Goal: Complete application form

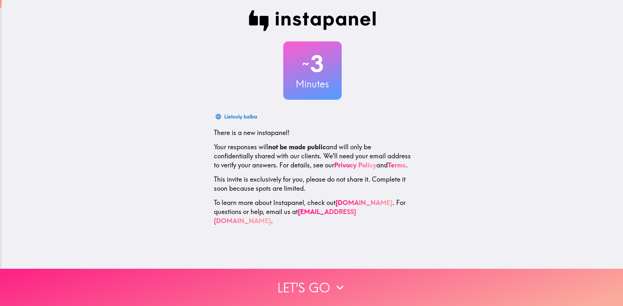
click at [314, 280] on button "Let's go" at bounding box center [311, 287] width 623 height 37
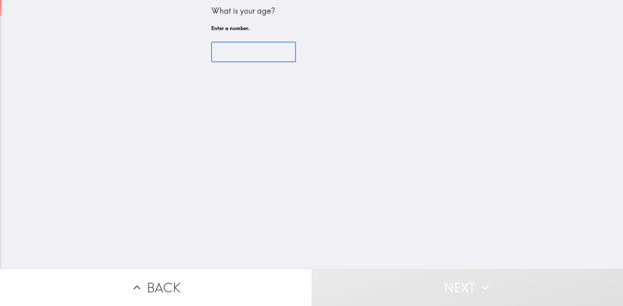
click at [244, 52] on input "number" at bounding box center [253, 52] width 85 height 20
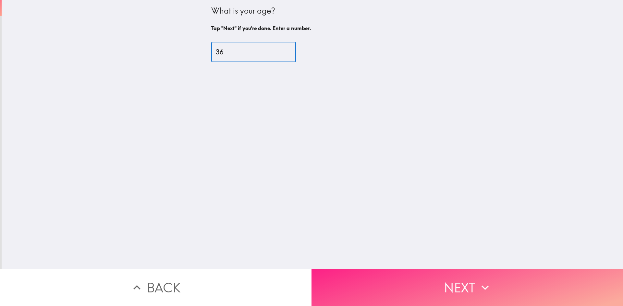
type input "36"
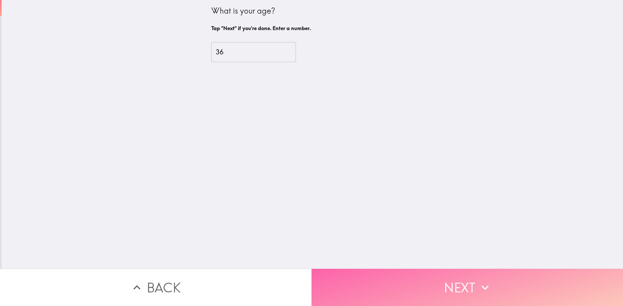
click at [406, 275] on button "Next" at bounding box center [466, 287] width 311 height 37
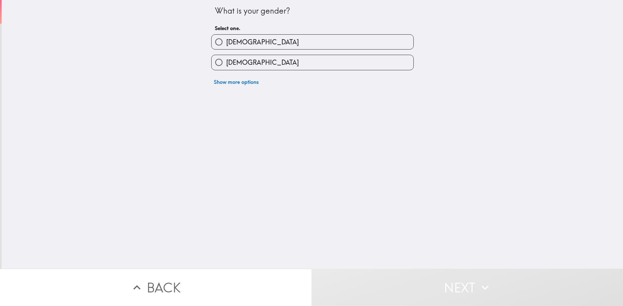
click at [226, 40] on span "[DEMOGRAPHIC_DATA]" at bounding box center [262, 42] width 73 height 9
click at [224, 40] on input "[DEMOGRAPHIC_DATA]" at bounding box center [218, 42] width 15 height 15
radio input "true"
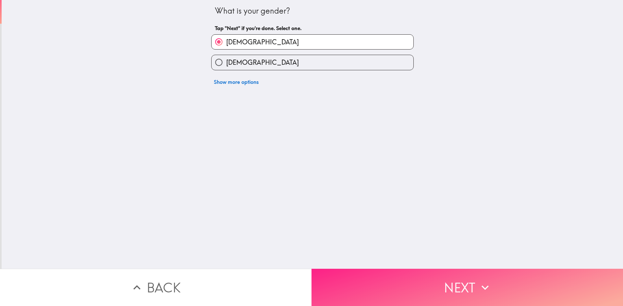
click at [429, 280] on button "Next" at bounding box center [466, 287] width 311 height 37
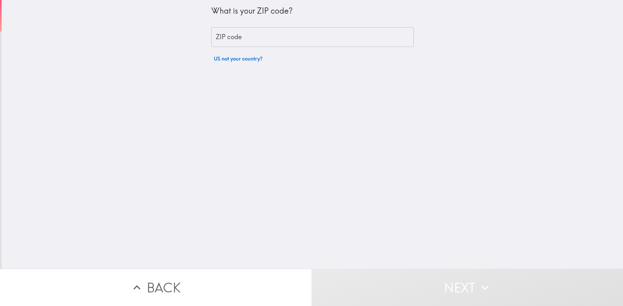
click at [244, 37] on input "ZIP code" at bounding box center [312, 37] width 202 height 20
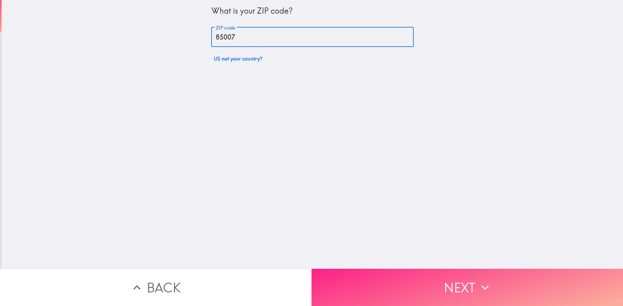
type input "85007"
click at [459, 288] on button "Next" at bounding box center [466, 287] width 311 height 37
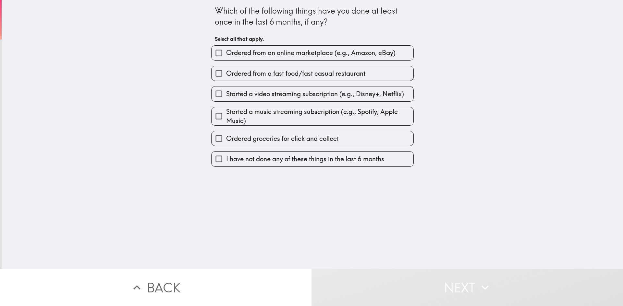
drag, startPoint x: 323, startPoint y: 21, endPoint x: 192, endPoint y: 7, distance: 131.8
click at [187, 4] on div "Which of the following things have you done at least once in the last 6 months,…" at bounding box center [312, 134] width 621 height 269
click at [215, 8] on div "Which of the following things have you done at least once in the last 6 months,…" at bounding box center [312, 17] width 195 height 22
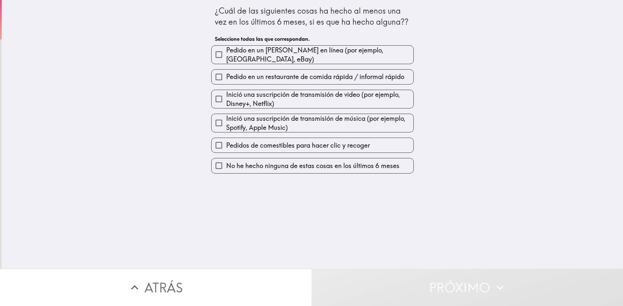
click at [309, 57] on span "Pedido en un [PERSON_NAME] en línea (por ejemplo, [GEOGRAPHIC_DATA], eBay)" at bounding box center [319, 55] width 187 height 18
click at [226, 57] on input "Pedido en un [PERSON_NAME] en línea (por ejemplo, [GEOGRAPHIC_DATA], eBay)" at bounding box center [218, 54] width 15 height 15
checkbox input "true"
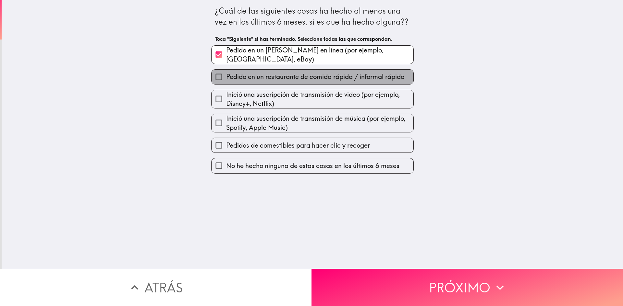
click at [305, 72] on span "Pedido en un restaurante de comida rápida / informal rápido" at bounding box center [315, 76] width 178 height 9
click at [226, 70] on input "Pedido en un restaurante de comida rápida / informal rápido" at bounding box center [218, 77] width 15 height 15
checkbox input "true"
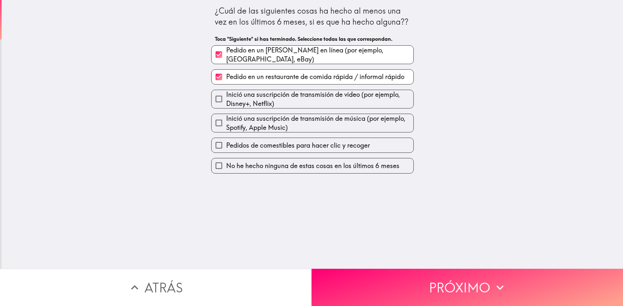
click at [292, 95] on span "Inició una suscripción de transmisión de video (por ejemplo, Disney+, Netflix)" at bounding box center [319, 99] width 187 height 18
click at [226, 95] on input "Inició una suscripción de transmisión de video (por ejemplo, Disney+, Netflix)" at bounding box center [218, 99] width 15 height 15
checkbox input "true"
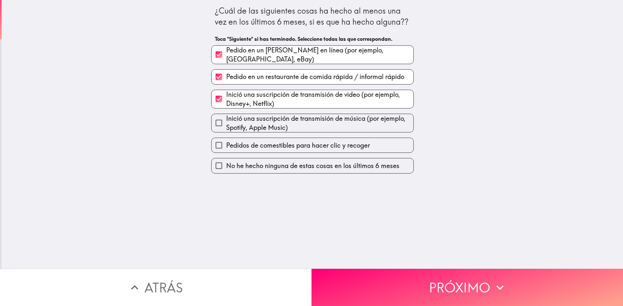
click at [287, 121] on span "Inició una suscripción de transmisión de música (por ejemplo, Spotify, Apple Mu…" at bounding box center [319, 123] width 187 height 18
click at [226, 121] on input "Inició una suscripción de transmisión de música (por ejemplo, Spotify, Apple Mu…" at bounding box center [218, 123] width 15 height 15
checkbox input "true"
click at [291, 141] on span "Pedidos de comestibles para hacer clic y recoger" at bounding box center [298, 145] width 144 height 9
click at [226, 140] on input "Pedidos de comestibles para hacer clic y recoger" at bounding box center [218, 145] width 15 height 15
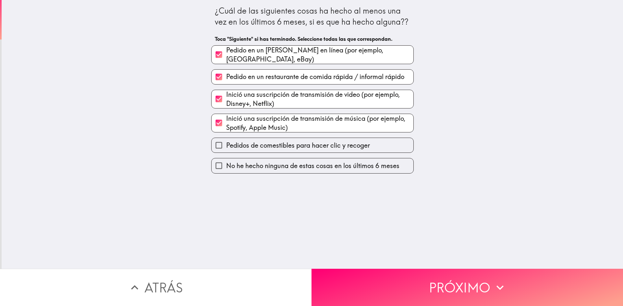
checkbox input "true"
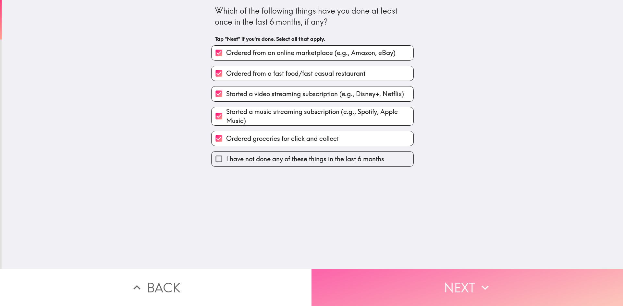
click at [405, 282] on button "Next" at bounding box center [466, 287] width 311 height 37
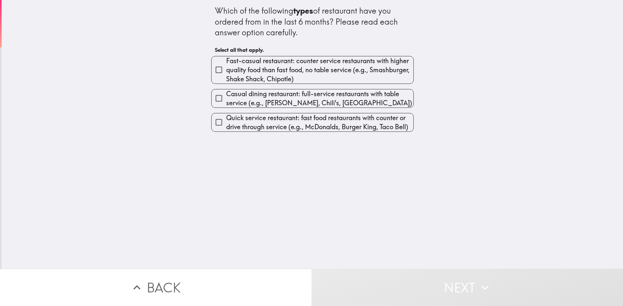
click at [279, 74] on span "Fast-casual restaurant: counter service restaurants with higher quality food th…" at bounding box center [319, 69] width 187 height 27
click at [226, 74] on input "Fast-casual restaurant: counter service restaurants with higher quality food th…" at bounding box center [218, 70] width 15 height 15
checkbox input "true"
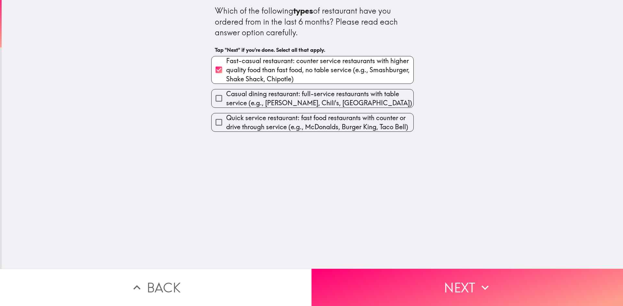
click at [292, 125] on span "Quick service restaurant: fast food restaurants with counter or drive through s…" at bounding box center [319, 122] width 187 height 18
click at [226, 125] on input "Quick service restaurant: fast food restaurants with counter or drive through s…" at bounding box center [218, 122] width 15 height 15
checkbox input "true"
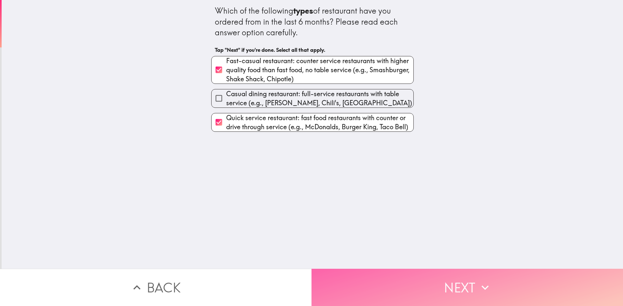
click at [435, 281] on button "Next" at bounding box center [466, 287] width 311 height 37
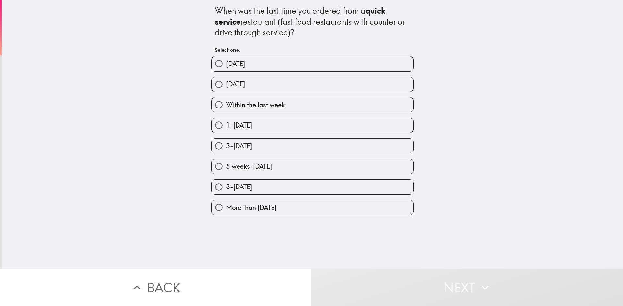
click at [259, 23] on div "When was the last time you ordered from a quick service restaurant (fast food r…" at bounding box center [312, 22] width 195 height 33
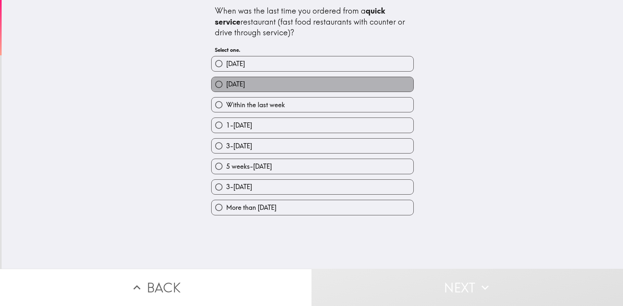
click at [278, 86] on label "[DATE]" at bounding box center [312, 84] width 202 height 15
click at [226, 86] on input "[DATE]" at bounding box center [218, 84] width 15 height 15
radio input "true"
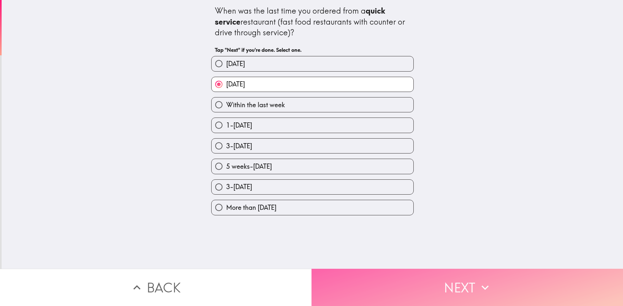
click at [421, 282] on button "Next" at bounding box center [466, 287] width 311 height 37
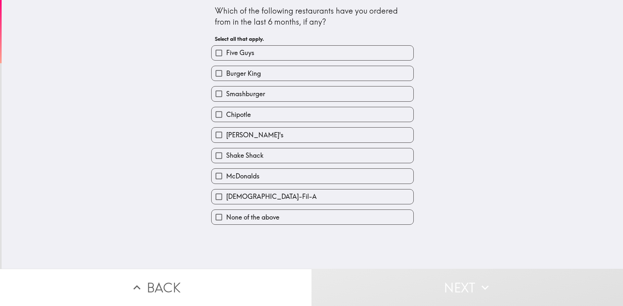
click at [236, 173] on span "McDonalds" at bounding box center [242, 176] width 33 height 9
click at [226, 173] on input "McDonalds" at bounding box center [218, 176] width 15 height 15
checkbox input "true"
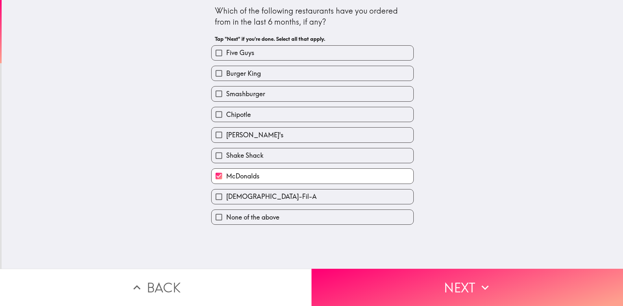
click at [237, 136] on span "[PERSON_NAME]'s" at bounding box center [254, 135] width 57 height 9
click at [226, 136] on input "[PERSON_NAME]'s" at bounding box center [218, 135] width 15 height 15
checkbox input "true"
click at [237, 112] on span "Chipotle" at bounding box center [238, 114] width 25 height 9
click at [226, 112] on input "Chipotle" at bounding box center [218, 114] width 15 height 15
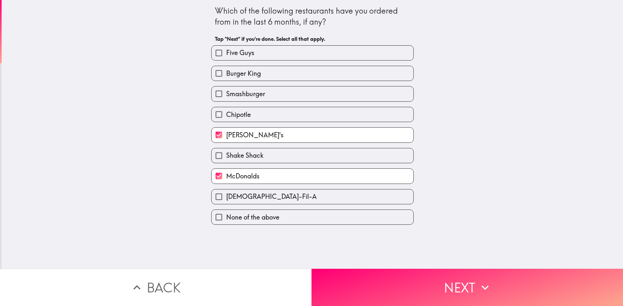
checkbox input "true"
click at [242, 79] on label "Burger King" at bounding box center [312, 73] width 202 height 15
click at [226, 79] on input "Burger King" at bounding box center [218, 73] width 15 height 15
checkbox input "true"
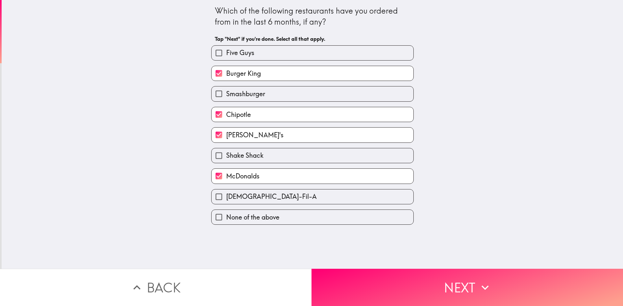
click at [238, 116] on span "Chipotle" at bounding box center [238, 114] width 25 height 9
click at [226, 116] on input "Chipotle" at bounding box center [218, 114] width 15 height 15
checkbox input "false"
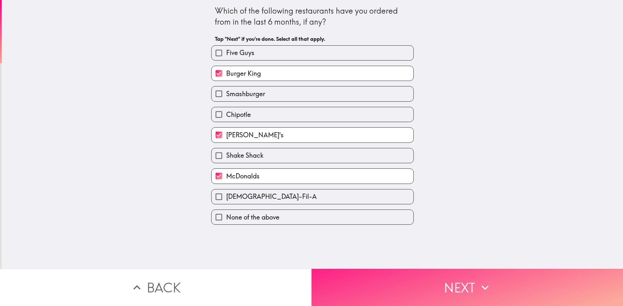
click at [446, 282] on button "Next" at bounding box center [466, 287] width 311 height 37
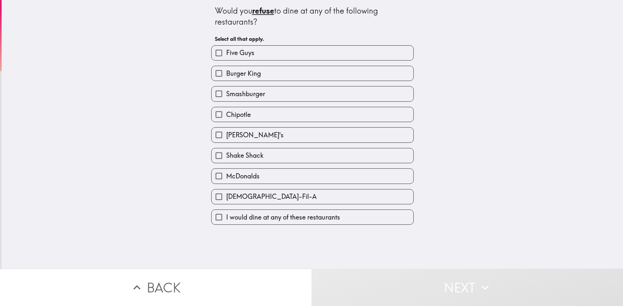
click at [310, 214] on span "I would dine at any of these restaurants" at bounding box center [283, 217] width 114 height 9
click at [226, 214] on input "I would dine at any of these restaurants" at bounding box center [218, 217] width 15 height 15
checkbox input "true"
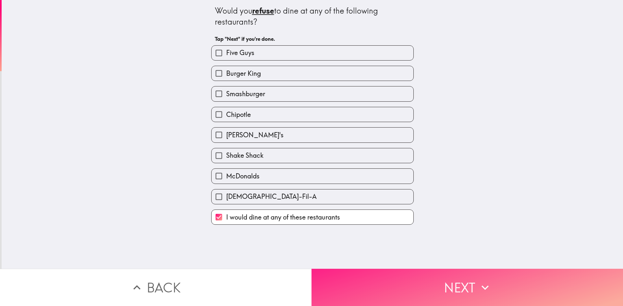
click at [457, 282] on button "Next" at bounding box center [466, 287] width 311 height 37
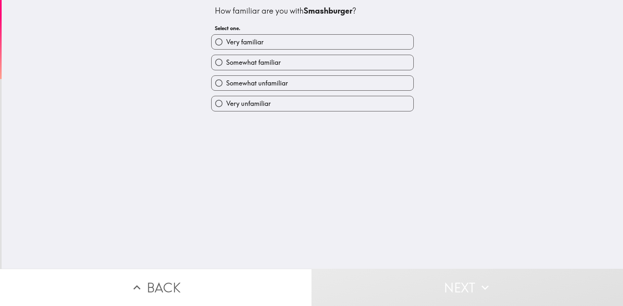
click at [295, 84] on label "Somewhat unfamiliar" at bounding box center [312, 83] width 202 height 15
click at [226, 84] on input "Somewhat unfamiliar" at bounding box center [218, 83] width 15 height 15
radio input "true"
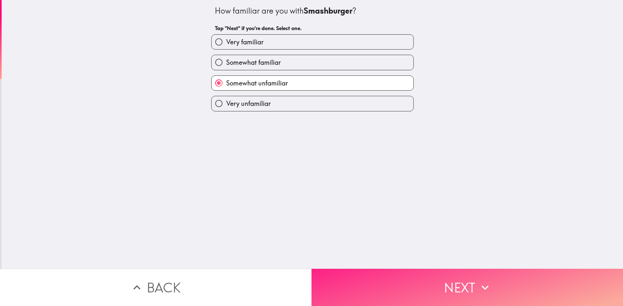
click at [435, 269] on button "Next" at bounding box center [466, 287] width 311 height 37
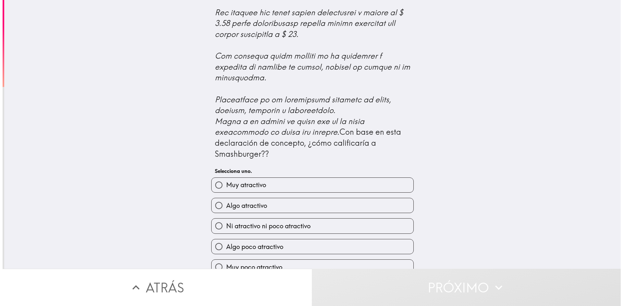
scroll to position [271, 0]
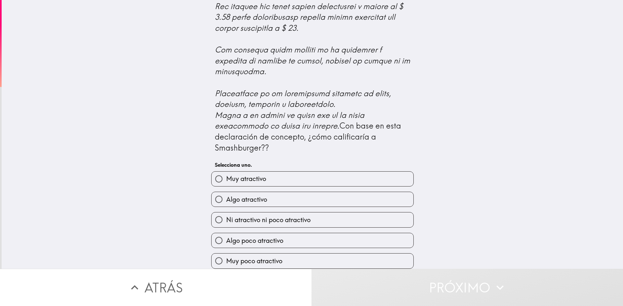
click at [283, 197] on label "Algo atractivo" at bounding box center [312, 199] width 202 height 15
click at [226, 197] on input "Algo atractivo" at bounding box center [218, 199] width 15 height 15
radio input "true"
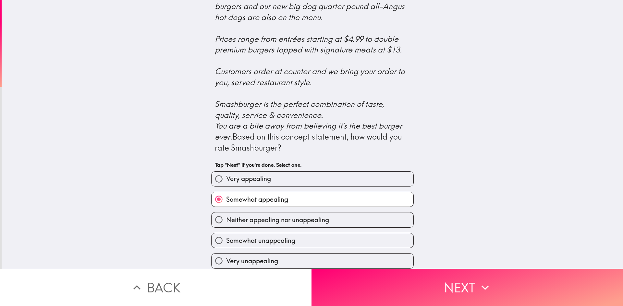
scroll to position [216, 0]
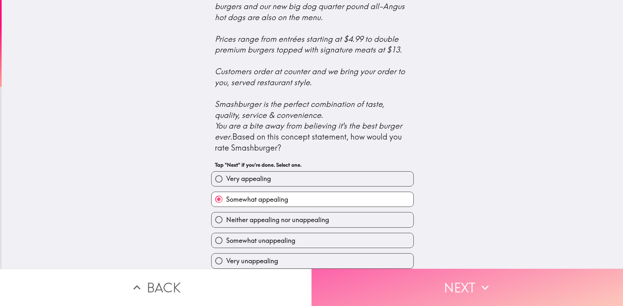
click at [433, 295] on button "Next" at bounding box center [466, 287] width 311 height 37
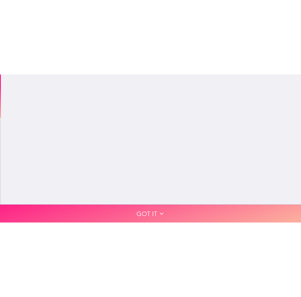
scroll to position [0, 0]
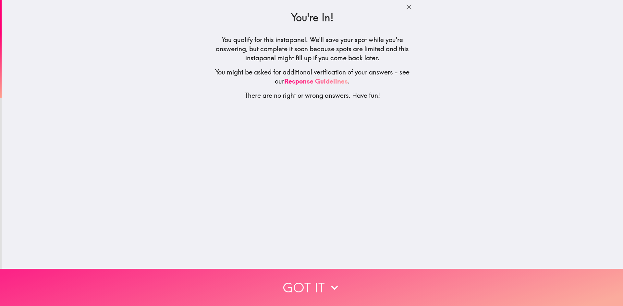
click at [308, 281] on button "Got it" at bounding box center [311, 287] width 623 height 37
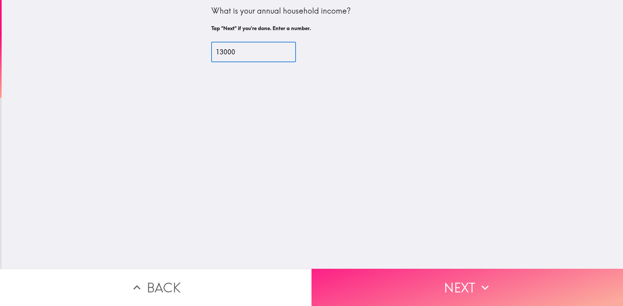
type input "13000"
click at [464, 281] on button "Next" at bounding box center [466, 287] width 311 height 37
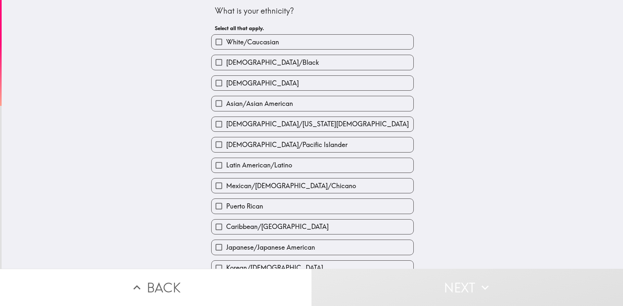
click at [263, 41] on span "White/Caucasian" at bounding box center [252, 42] width 53 height 9
click at [226, 41] on input "White/Caucasian" at bounding box center [218, 42] width 15 height 15
checkbox input "true"
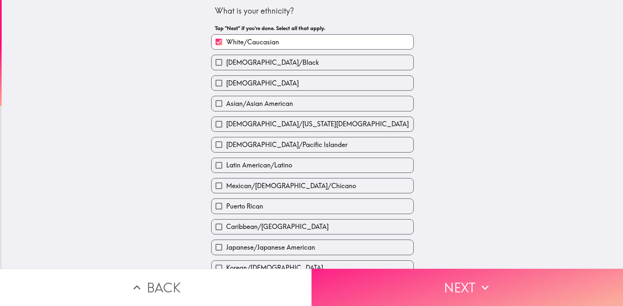
click at [447, 293] on button "Next" at bounding box center [466, 287] width 311 height 37
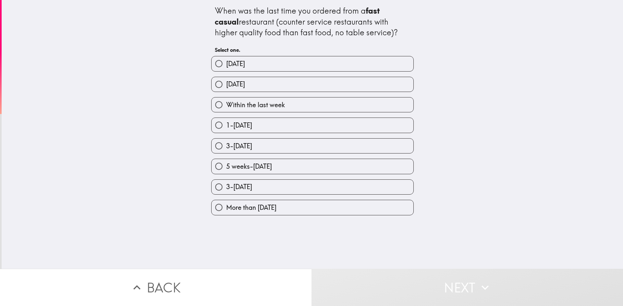
click at [295, 104] on label "Within the last week" at bounding box center [312, 105] width 202 height 15
click at [226, 104] on input "Within the last week" at bounding box center [218, 105] width 15 height 15
radio input "true"
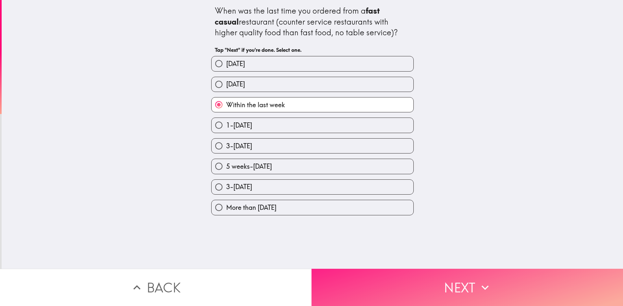
click at [410, 282] on button "Next" at bounding box center [466, 287] width 311 height 37
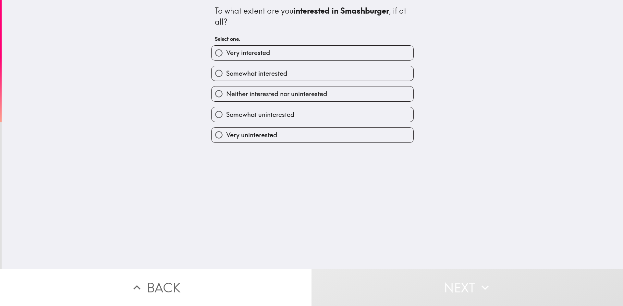
click at [310, 77] on label "Somewhat interested" at bounding box center [312, 73] width 202 height 15
click at [226, 77] on input "Somewhat interested" at bounding box center [218, 73] width 15 height 15
radio input "true"
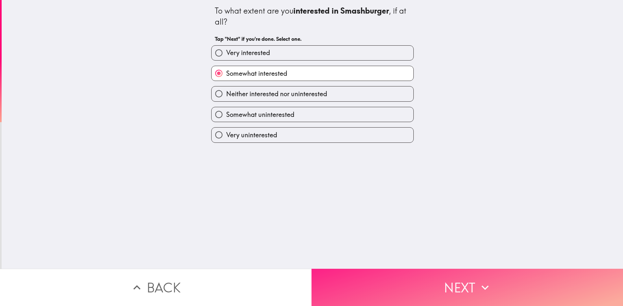
click at [397, 271] on button "Next" at bounding box center [466, 287] width 311 height 37
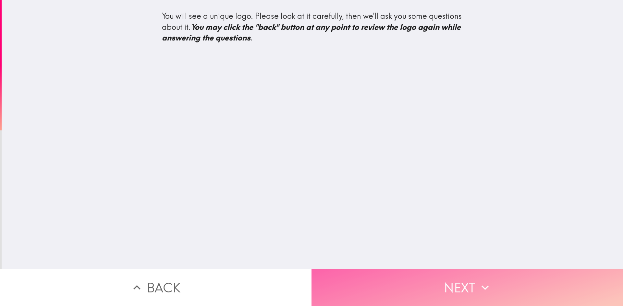
click at [438, 289] on button "Next" at bounding box center [466, 287] width 311 height 37
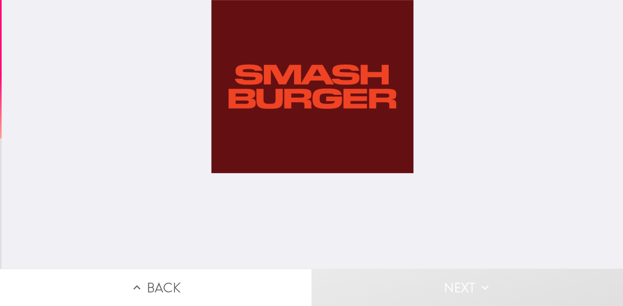
click at [320, 112] on div at bounding box center [312, 134] width 202 height 269
click at [316, 99] on div at bounding box center [312, 134] width 202 height 269
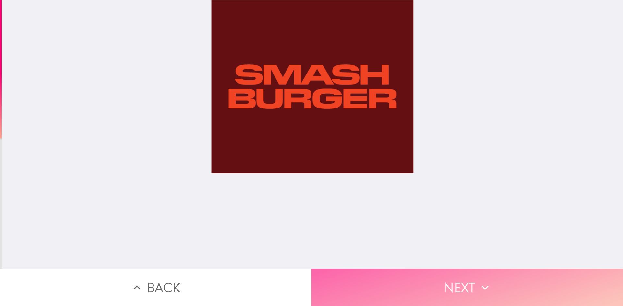
click at [448, 280] on button "Next" at bounding box center [466, 287] width 311 height 37
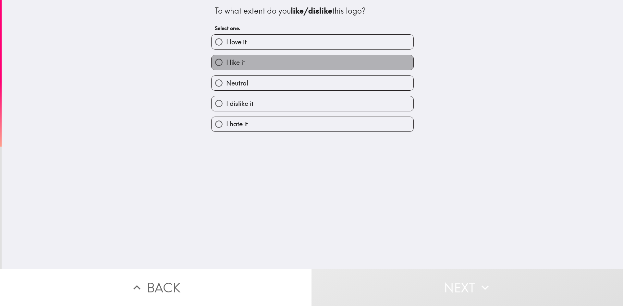
click at [261, 62] on label "I like it" at bounding box center [312, 62] width 202 height 15
click at [226, 62] on input "I like it" at bounding box center [218, 62] width 15 height 15
radio input "true"
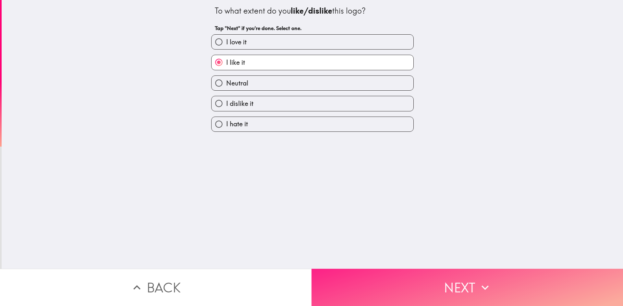
click at [429, 288] on button "Next" at bounding box center [466, 287] width 311 height 37
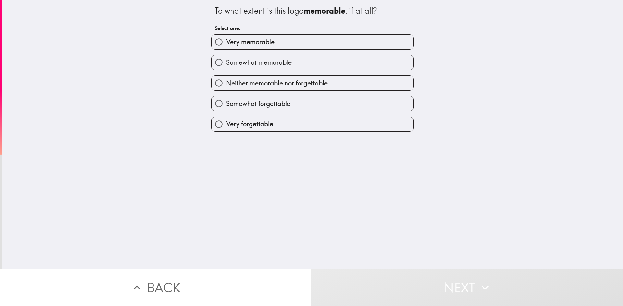
click at [299, 81] on span "Neither memorable nor forgettable" at bounding box center [276, 83] width 101 height 9
click at [226, 81] on input "Neither memorable nor forgettable" at bounding box center [218, 83] width 15 height 15
radio input "true"
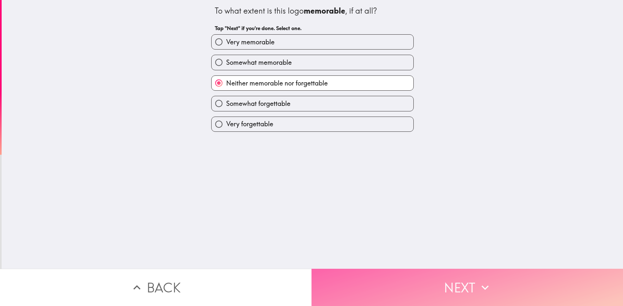
click at [423, 288] on button "Next" at bounding box center [466, 287] width 311 height 37
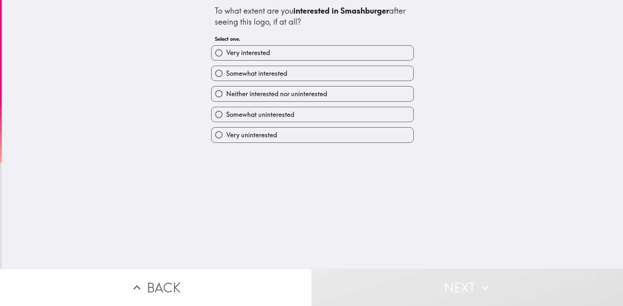
click at [280, 76] on span "Somewhat interested" at bounding box center [256, 73] width 61 height 9
click at [226, 76] on input "Somewhat interested" at bounding box center [218, 73] width 15 height 15
radio input "true"
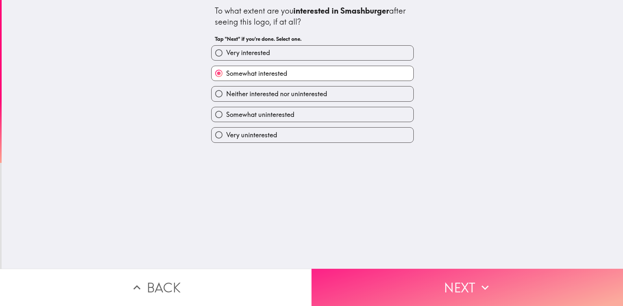
click at [410, 286] on button "Next" at bounding box center [466, 287] width 311 height 37
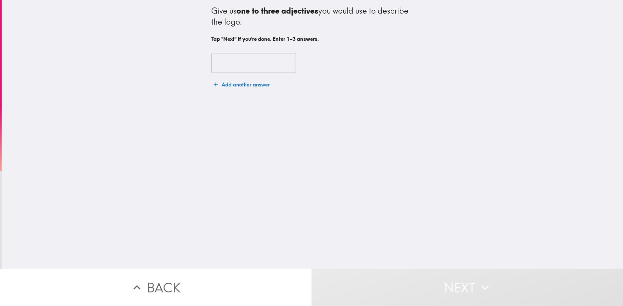
click at [265, 54] on input "text" at bounding box center [253, 63] width 85 height 20
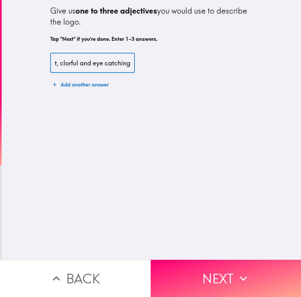
scroll to position [0, 34]
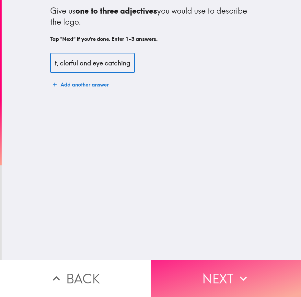
type input "minimalist, clorful and eye catching"
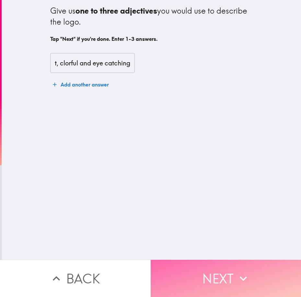
click at [224, 274] on button "Next" at bounding box center [226, 278] width 151 height 37
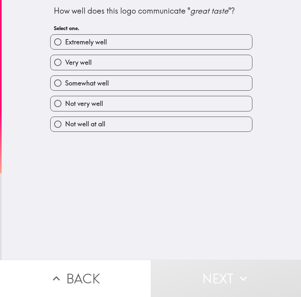
click at [129, 61] on label "Very well" at bounding box center [152, 62] width 202 height 15
click at [65, 61] on input "Very well" at bounding box center [58, 62] width 15 height 15
radio input "true"
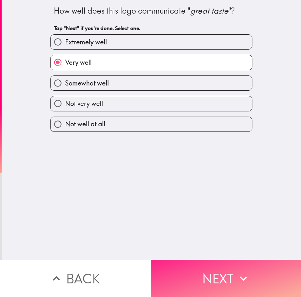
click at [192, 269] on button "Next" at bounding box center [226, 278] width 151 height 37
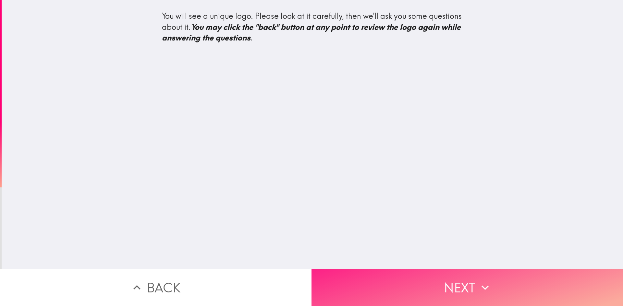
click at [430, 286] on button "Next" at bounding box center [466, 287] width 311 height 37
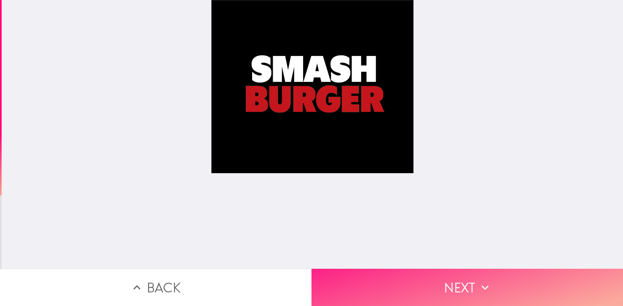
click at [451, 285] on button "Next" at bounding box center [466, 287] width 311 height 37
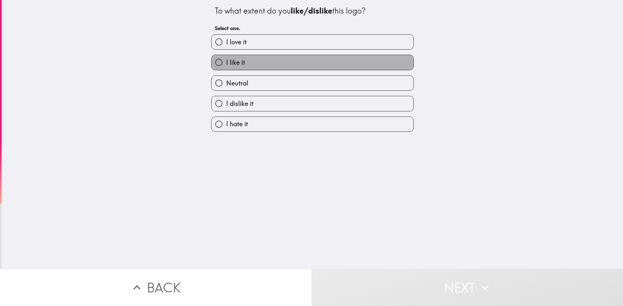
click at [274, 61] on label "I like it" at bounding box center [312, 62] width 202 height 15
click at [226, 61] on input "I like it" at bounding box center [218, 62] width 15 height 15
radio input "true"
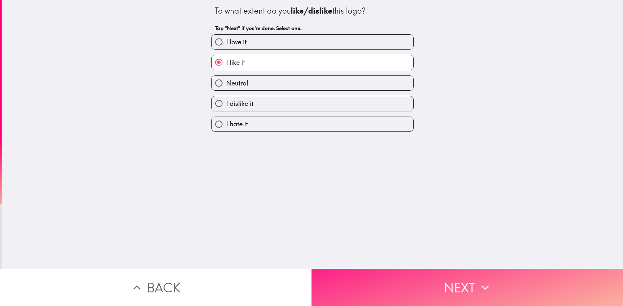
click at [428, 288] on button "Next" at bounding box center [466, 287] width 311 height 37
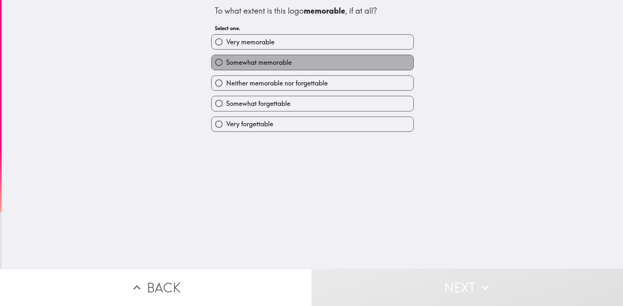
click at [277, 65] on span "Somewhat memorable" at bounding box center [258, 62] width 65 height 9
click at [226, 65] on input "Somewhat memorable" at bounding box center [218, 62] width 15 height 15
radio input "true"
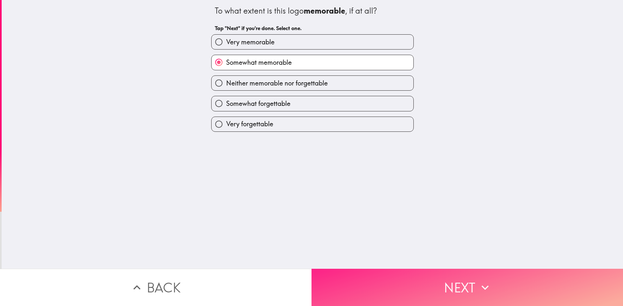
click at [415, 284] on button "Next" at bounding box center [466, 287] width 311 height 37
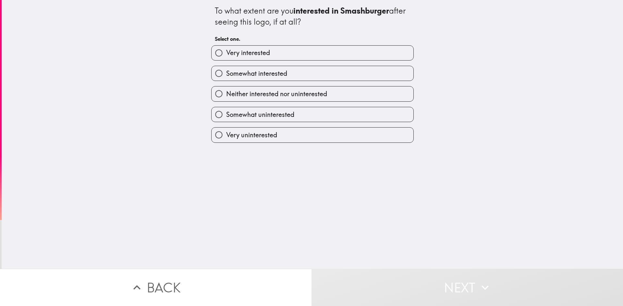
click at [279, 77] on span "Somewhat interested" at bounding box center [256, 73] width 61 height 9
click at [226, 77] on input "Somewhat interested" at bounding box center [218, 73] width 15 height 15
radio input "true"
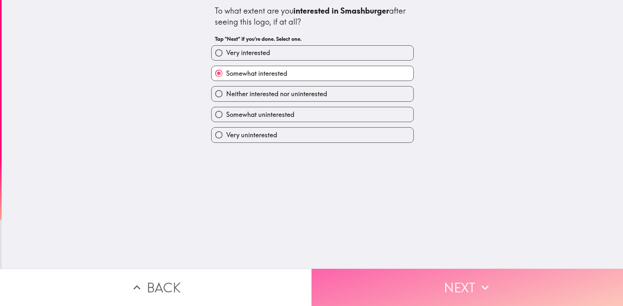
click at [432, 292] on button "Next" at bounding box center [466, 287] width 311 height 37
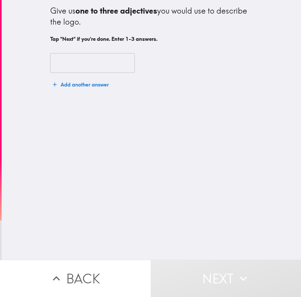
click at [75, 55] on input "text" at bounding box center [92, 63] width 85 height 20
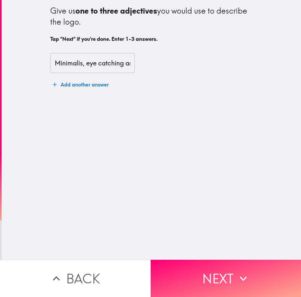
click at [120, 64] on input "Minimalis, eye catching and" at bounding box center [92, 63] width 85 height 20
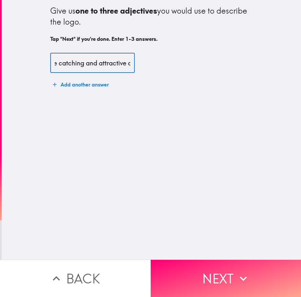
scroll to position [0, 43]
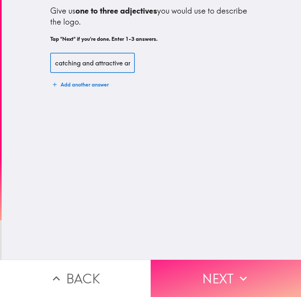
type input "Minimalis, eye catching and attractive and"
click at [238, 272] on icon "button" at bounding box center [243, 279] width 14 height 14
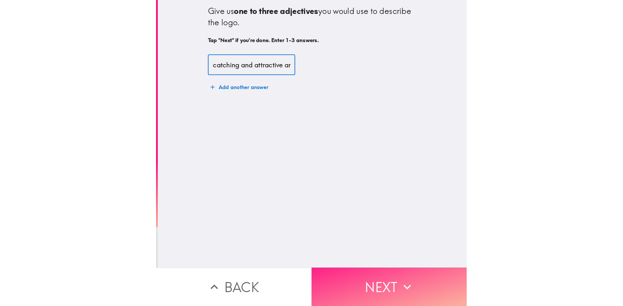
scroll to position [0, 0]
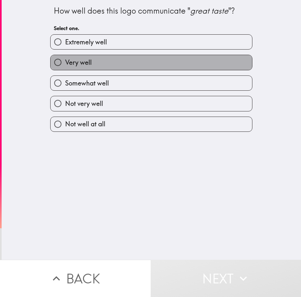
click at [72, 63] on span "Very well" at bounding box center [78, 62] width 27 height 9
click at [65, 63] on input "Very well" at bounding box center [58, 62] width 15 height 15
radio input "true"
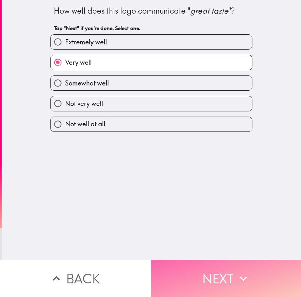
click at [216, 269] on button "Next" at bounding box center [226, 278] width 151 height 37
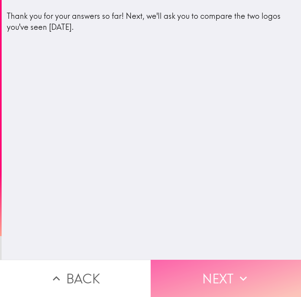
click at [219, 277] on button "Next" at bounding box center [226, 278] width 151 height 37
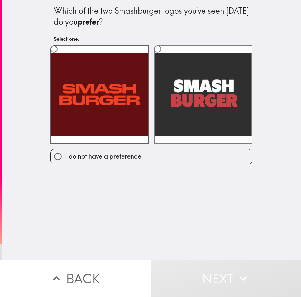
click at [186, 101] on label at bounding box center [203, 94] width 99 height 99
click at [165, 56] on input "radio" at bounding box center [157, 49] width 15 height 15
radio input "true"
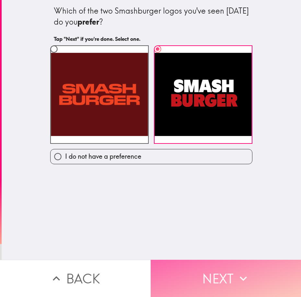
click at [210, 279] on button "Next" at bounding box center [226, 278] width 151 height 37
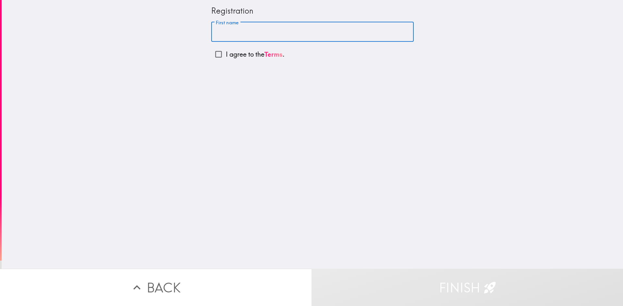
click at [261, 38] on input "First name" at bounding box center [312, 32] width 202 height 20
type input "[PERSON_NAME]"
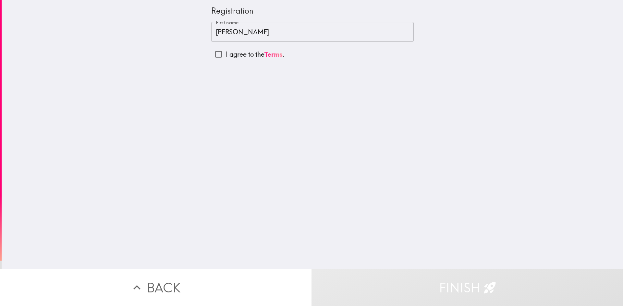
click at [226, 56] on p "I agree to the Terms ." at bounding box center [255, 54] width 59 height 9
click at [224, 56] on input "I agree to the Terms ." at bounding box center [218, 54] width 15 height 15
checkbox input "true"
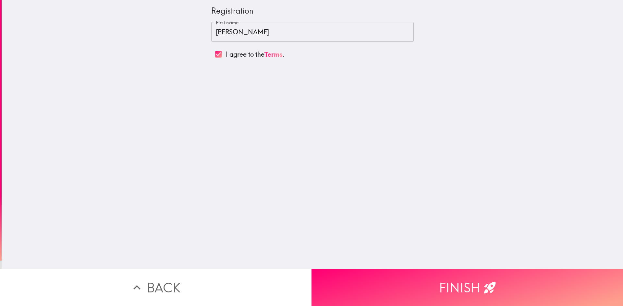
click at [468, 287] on button "Finish" at bounding box center [466, 287] width 311 height 37
